Goal: Task Accomplishment & Management: Manage account settings

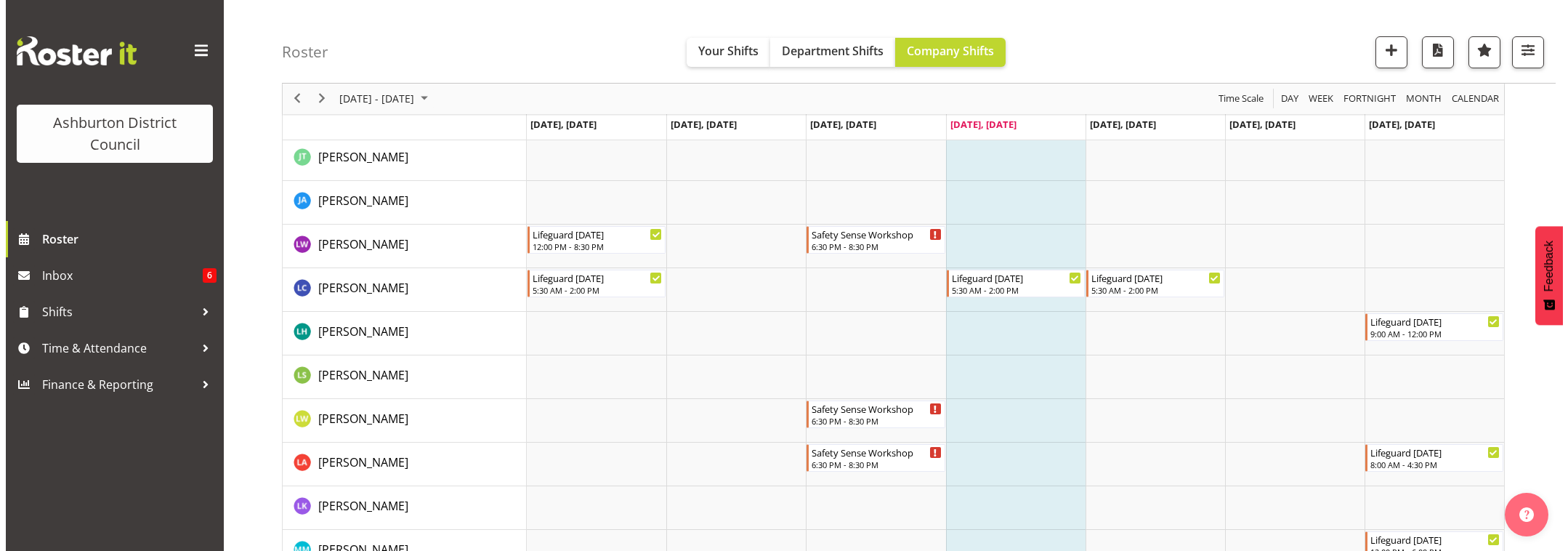
scroll to position [2119, 0]
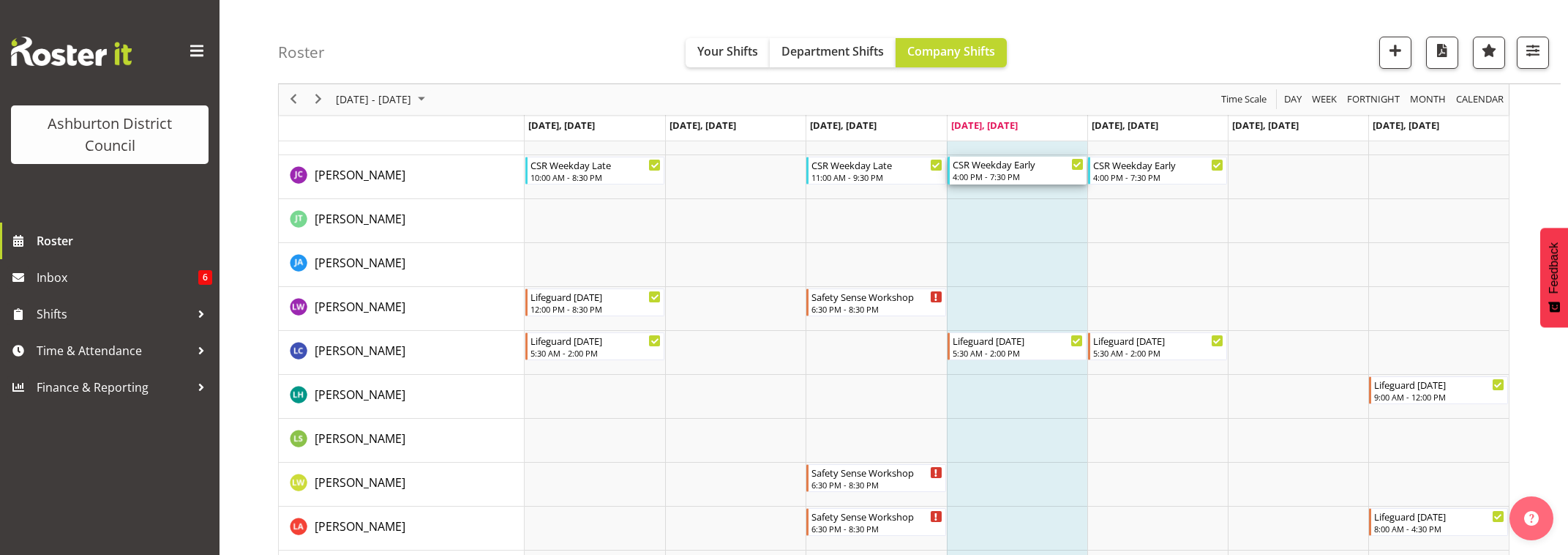
click at [1010, 176] on div "4:00 PM - 7:30 PM" at bounding box center [1018, 177] width 131 height 12
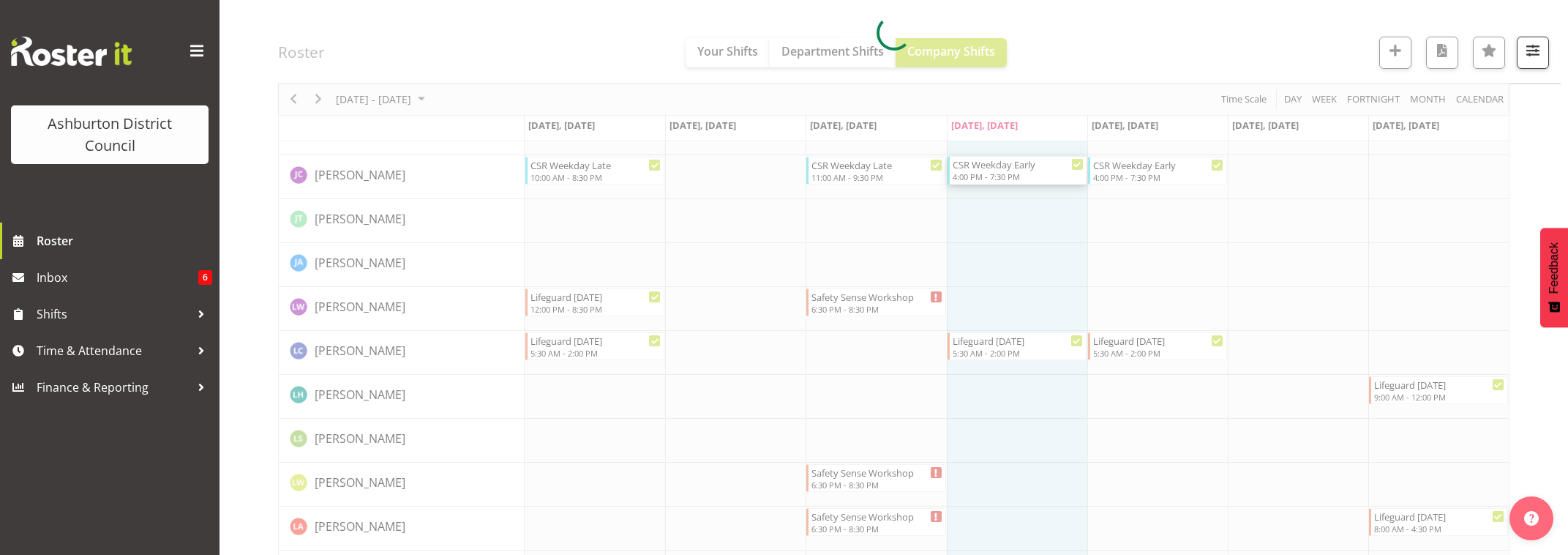
select select
select select "9"
select select "2025"
select select "16"
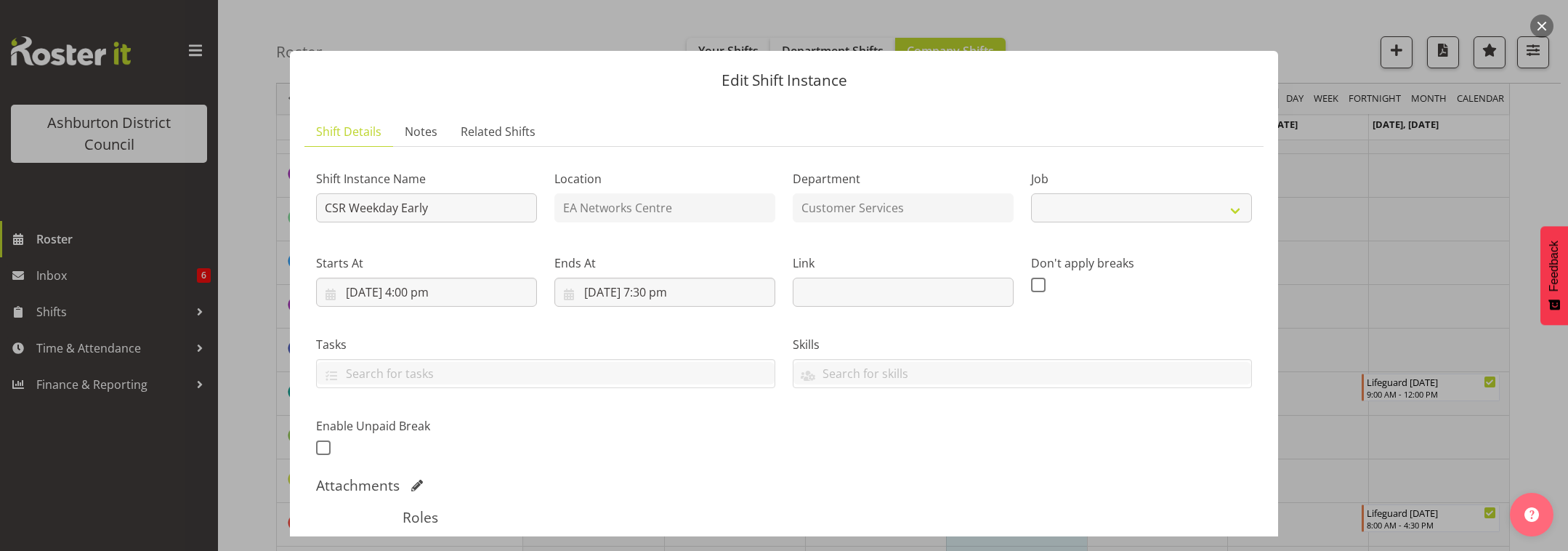
select select "30"
click at [391, 294] on input "[DATE] 4:00 pm" at bounding box center [426, 291] width 221 height 29
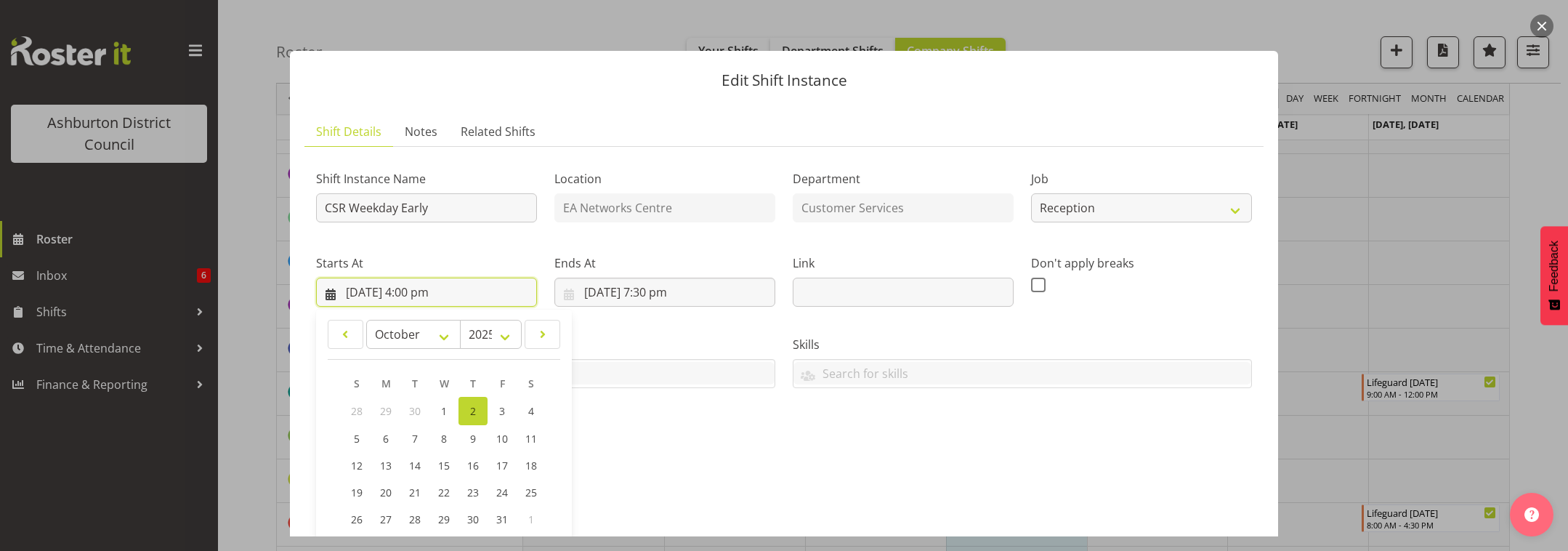
scroll to position [181, 0]
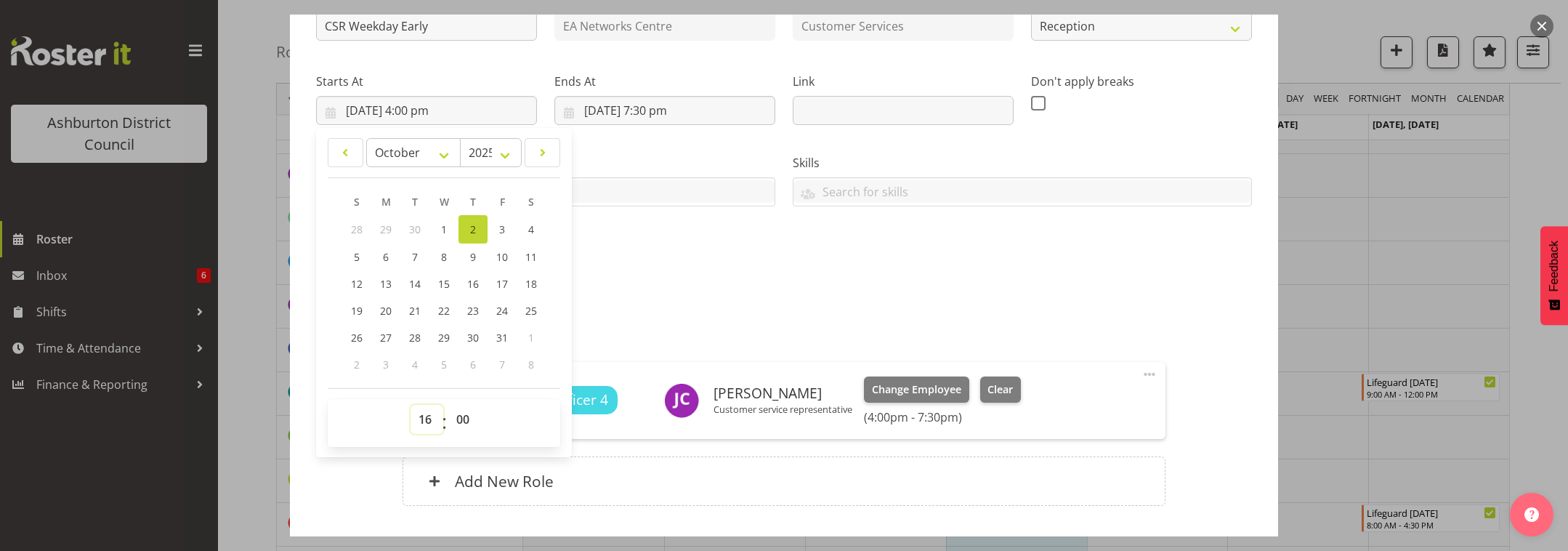
click at [424, 422] on select "00 01 02 03 04 05 06 07 08 09 10 11 12 13 14 15 16 17 18 19 20 21 22 23" at bounding box center [427, 419] width 33 height 29
select select "15"
click at [411, 405] on select "00 01 02 03 04 05 06 07 08 09 10 11 12 13 14 15 16 17 18 19 20 21 22 23" at bounding box center [427, 419] width 33 height 29
type input "[DATE] 3:00 pm"
click at [458, 424] on select "00 01 02 03 04 05 06 07 08 09 10 11 12 13 14 15 16 17 18 19 20 21 22 23 24 25 2…" at bounding box center [465, 419] width 33 height 29
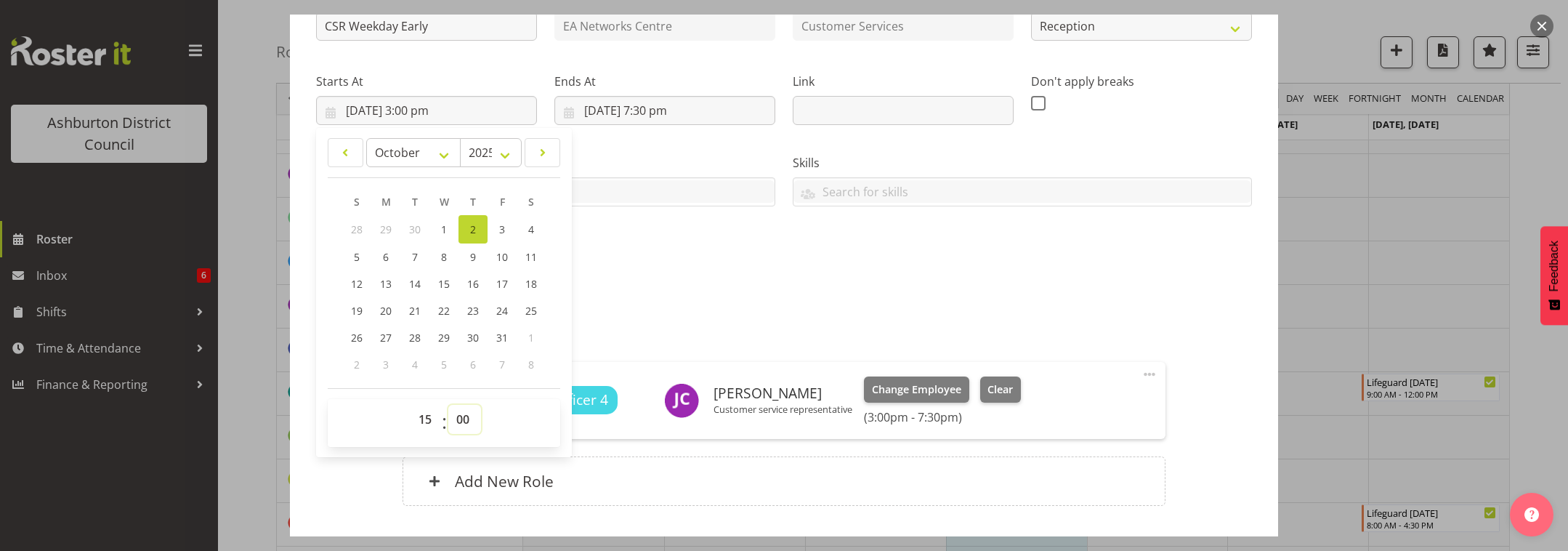
select select "30"
click at [449, 405] on select "00 01 02 03 04 05 06 07 08 09 10 11 12 13 14 15 16 17 18 19 20 21 22 23 24 25 2…" at bounding box center [465, 419] width 33 height 29
type input "[DATE] 3:30 pm"
click at [778, 289] on div "Shift Instance Name CSR Weekday Early Location EA Networks Centre Department Cu…" at bounding box center [784, 250] width 936 height 547
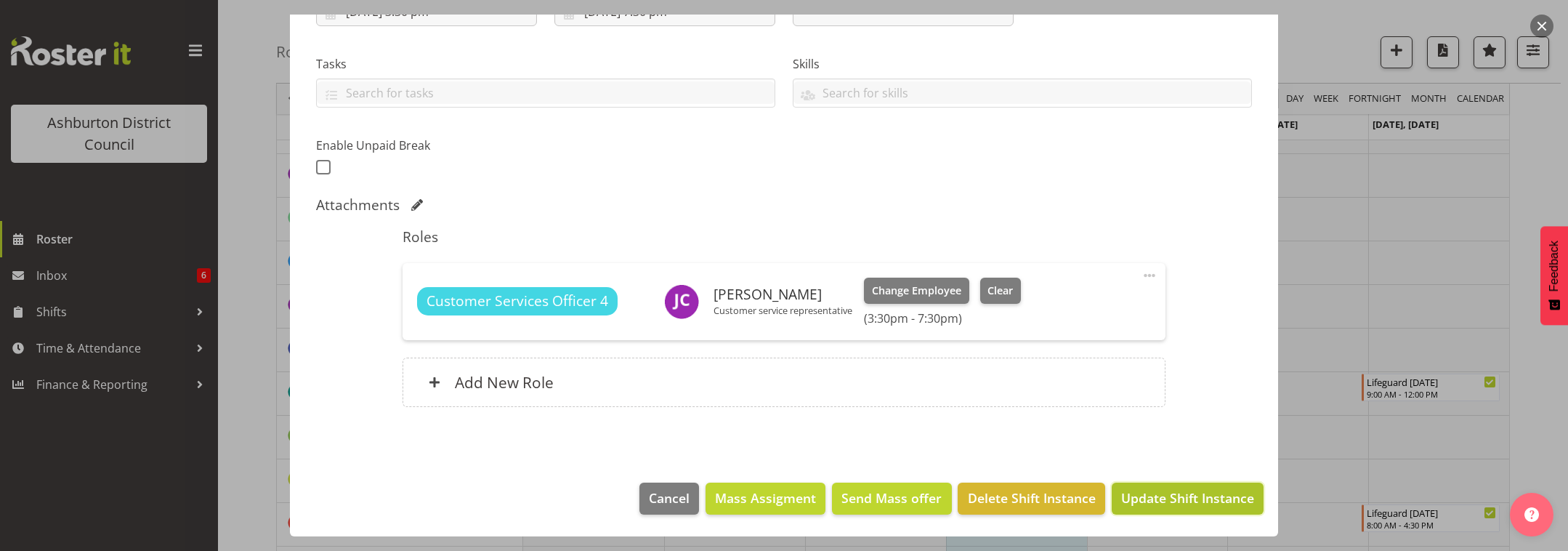
click at [1188, 504] on span "Update Shift Instance" at bounding box center [1188, 497] width 133 height 19
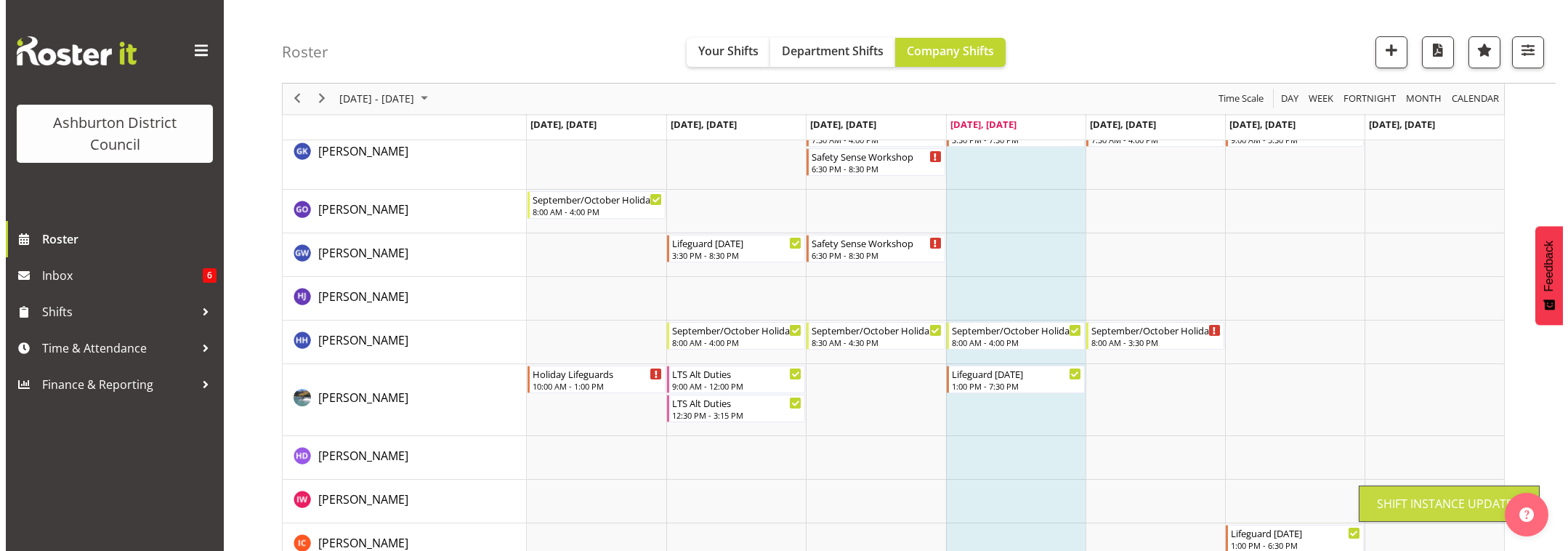
scroll to position [2119, 0]
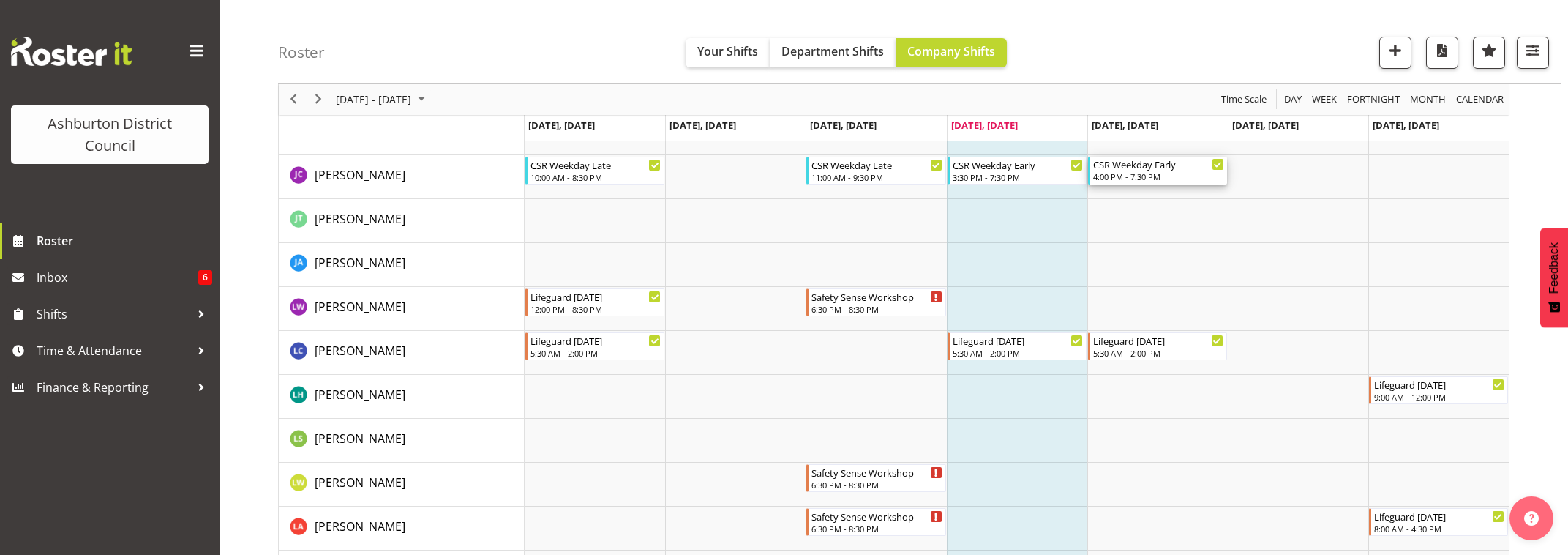
click at [1155, 176] on div "4:00 PM - 7:30 PM" at bounding box center [1158, 177] width 131 height 12
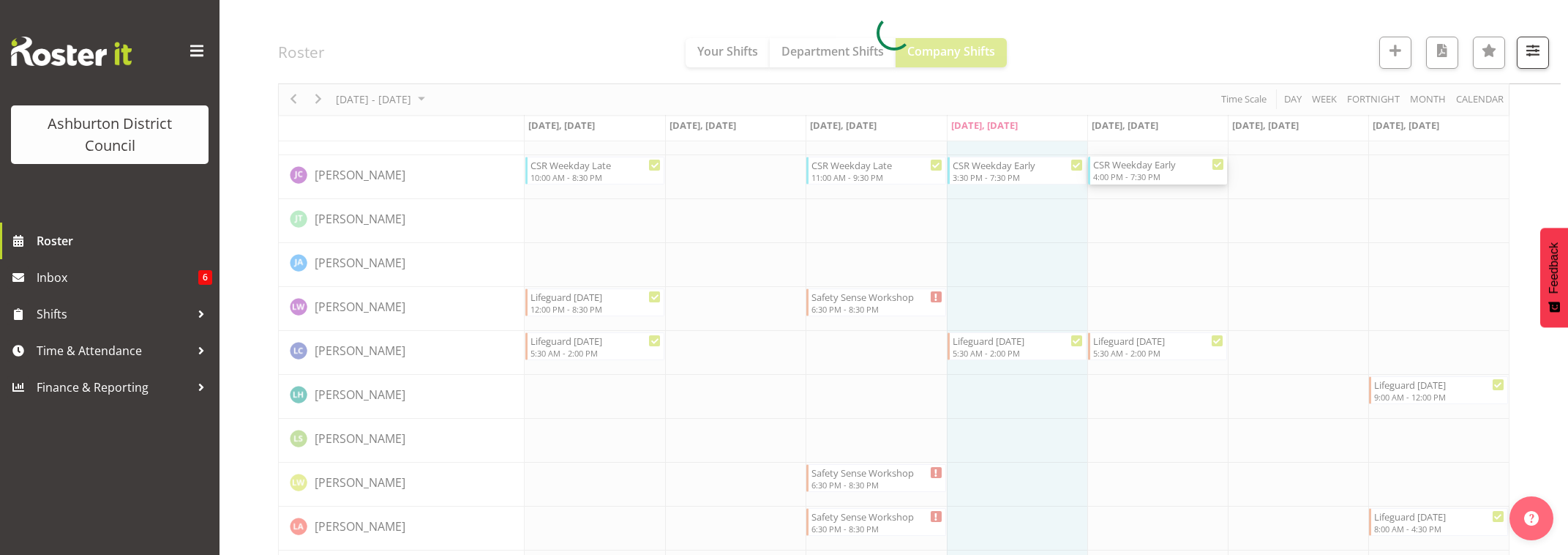
select select
select select "9"
select select "2025"
select select "16"
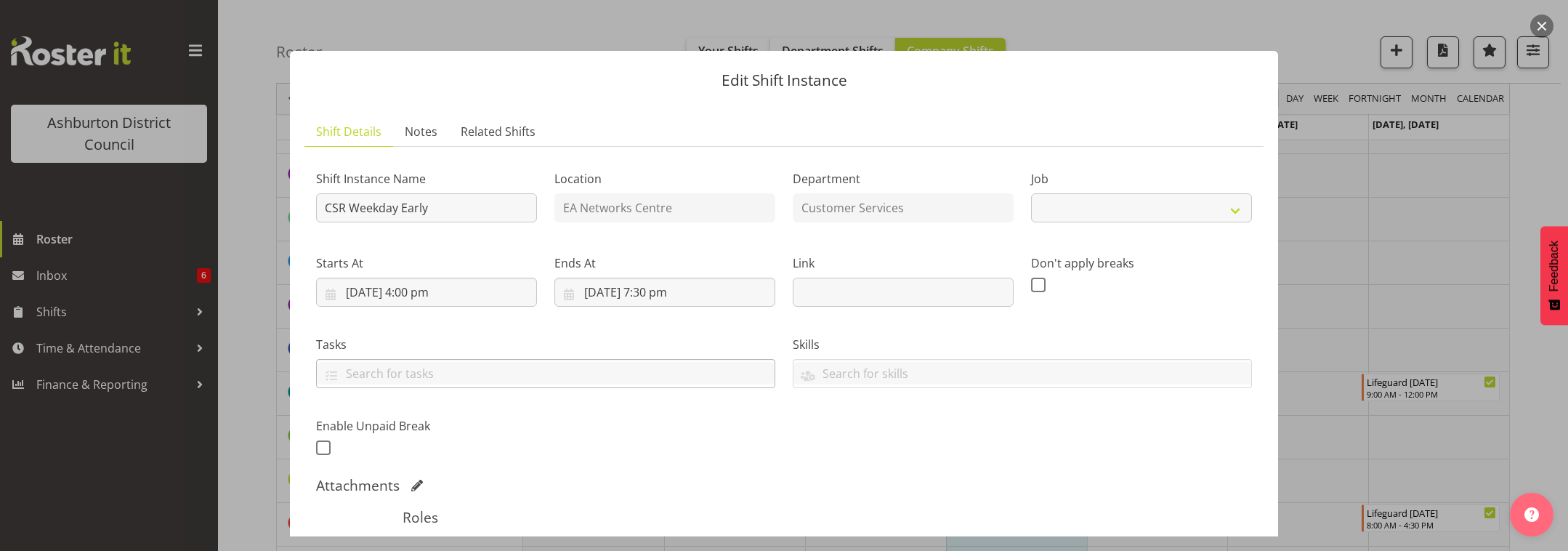
select select "30"
click at [453, 291] on input "[DATE] 4:00 pm" at bounding box center [426, 291] width 221 height 29
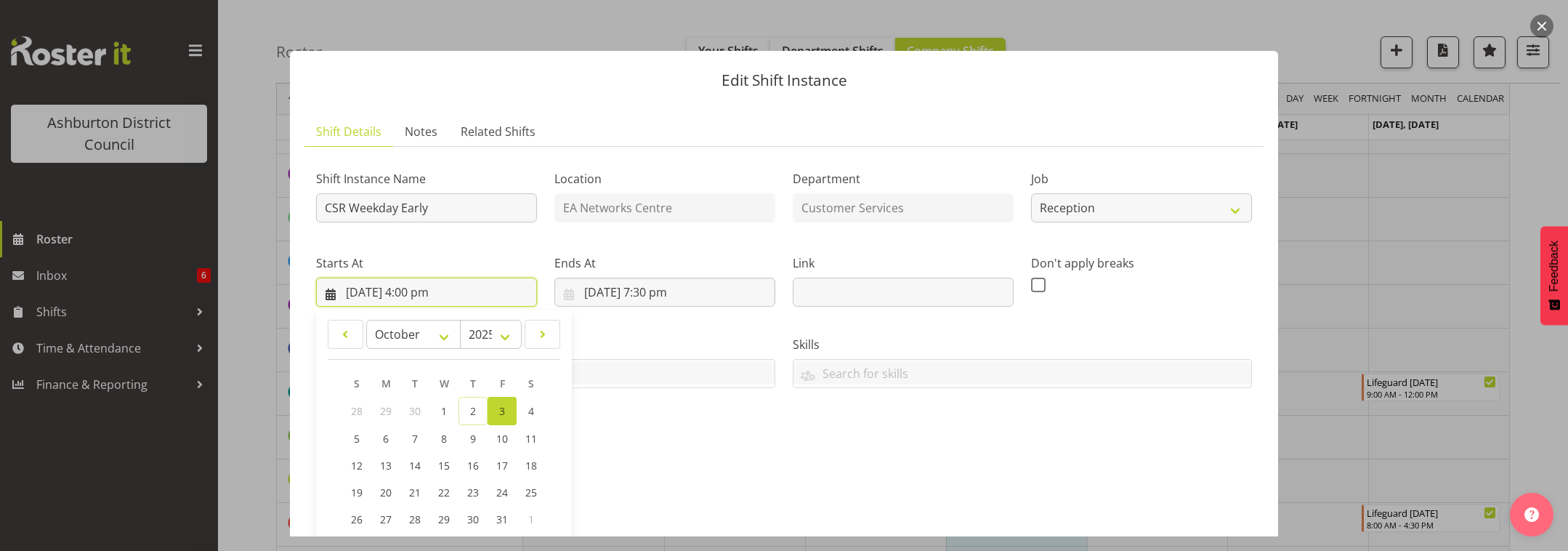
scroll to position [181, 0]
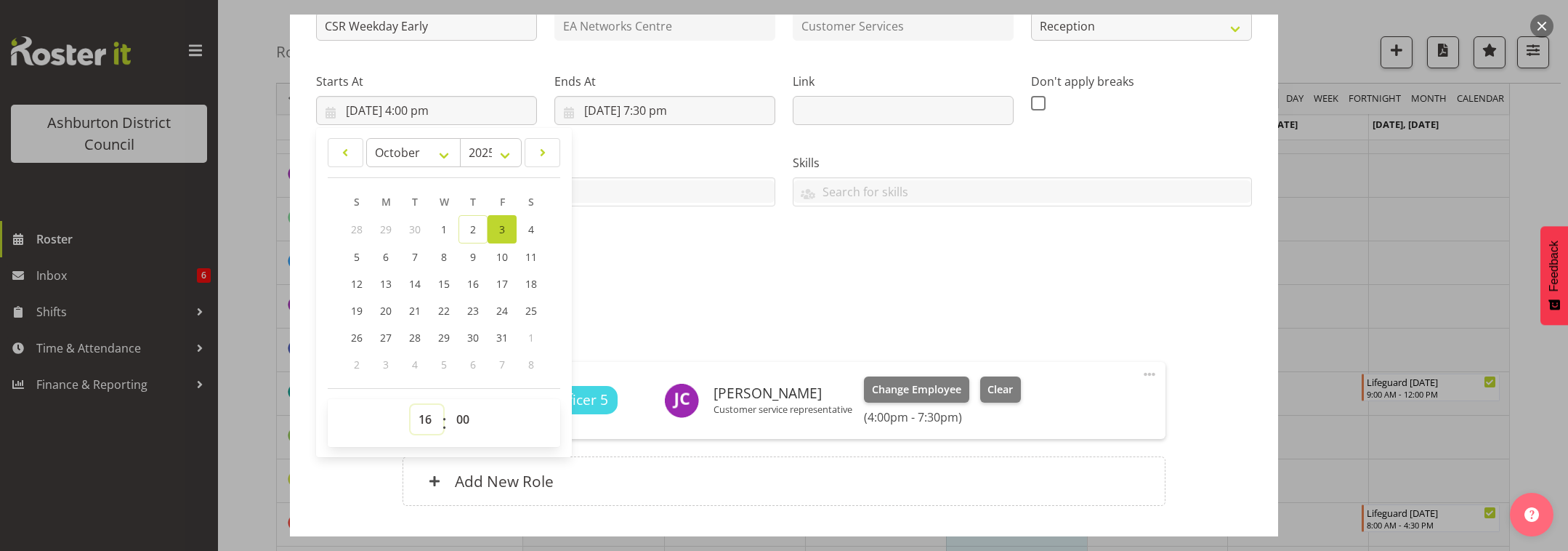
click at [427, 424] on select "00 01 02 03 04 05 06 07 08 09 10 11 12 13 14 15 16 17 18 19 20 21 22 23" at bounding box center [427, 419] width 33 height 29
select select "15"
click at [411, 405] on select "00 01 02 03 04 05 06 07 08 09 10 11 12 13 14 15 16 17 18 19 20 21 22 23" at bounding box center [427, 419] width 33 height 29
type input "[DATE] 3:00 pm"
click at [460, 425] on select "00 01 02 03 04 05 06 07 08 09 10 11 12 13 14 15 16 17 18 19 20 21 22 23 24 25 2…" at bounding box center [465, 419] width 33 height 29
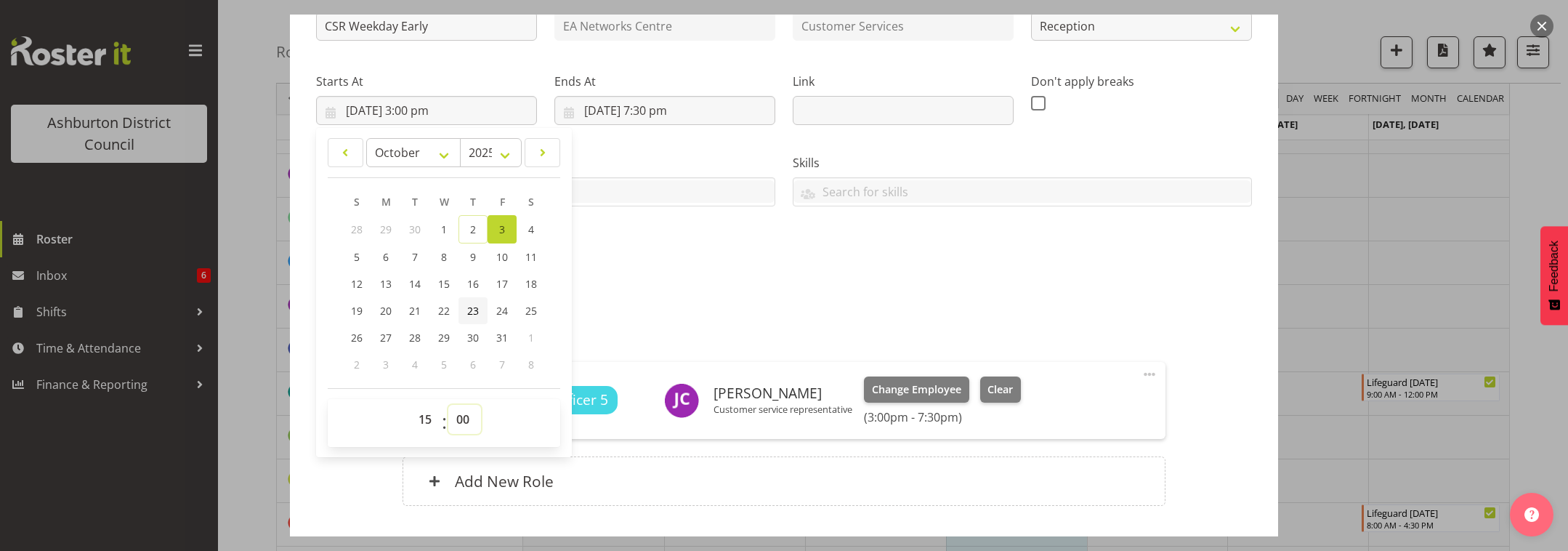
select select "30"
click at [449, 405] on select "00 01 02 03 04 05 06 07 08 09 10 11 12 13 14 15 16 17 18 19 20 21 22 23 24 25 2…" at bounding box center [465, 419] width 33 height 29
type input "[DATE] 3:30 pm"
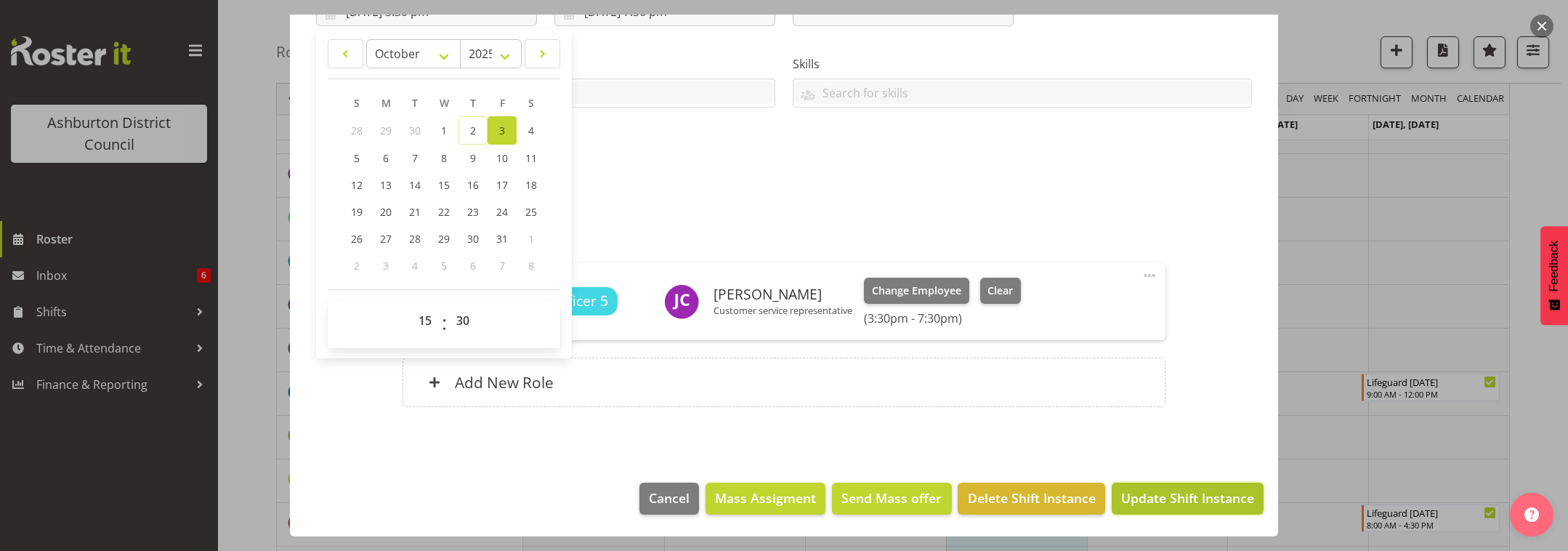
click at [1146, 505] on span "Update Shift Instance" at bounding box center [1188, 497] width 133 height 19
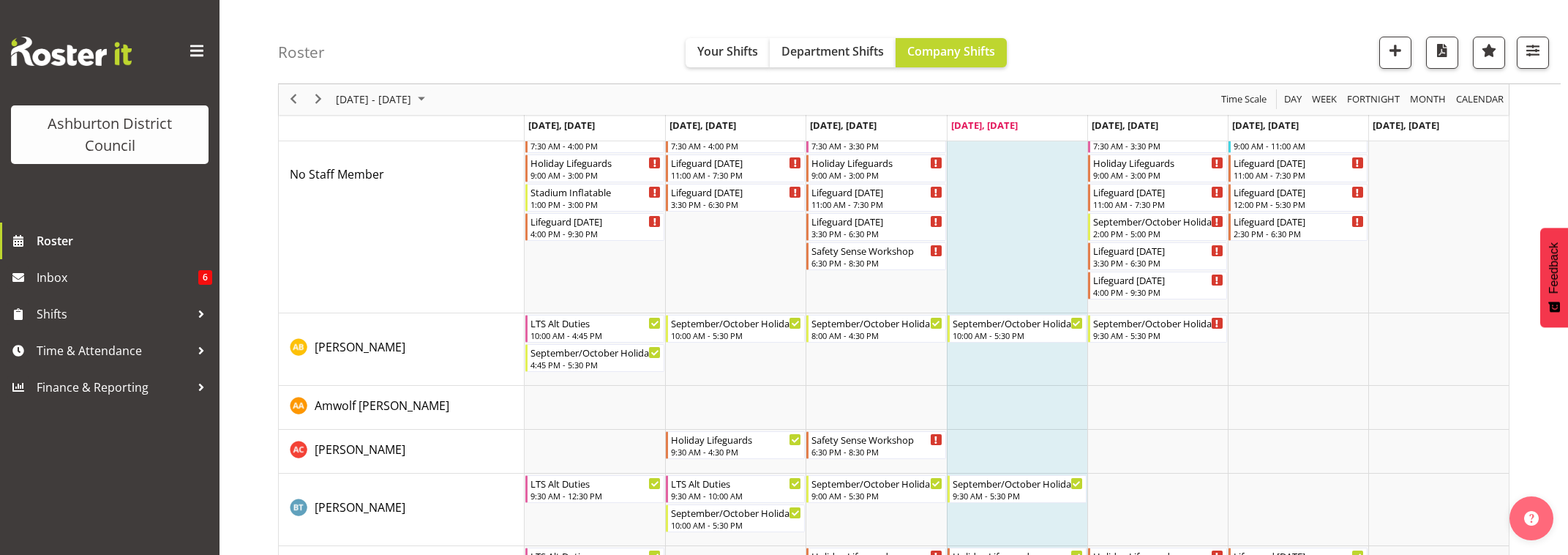
scroll to position [109, 0]
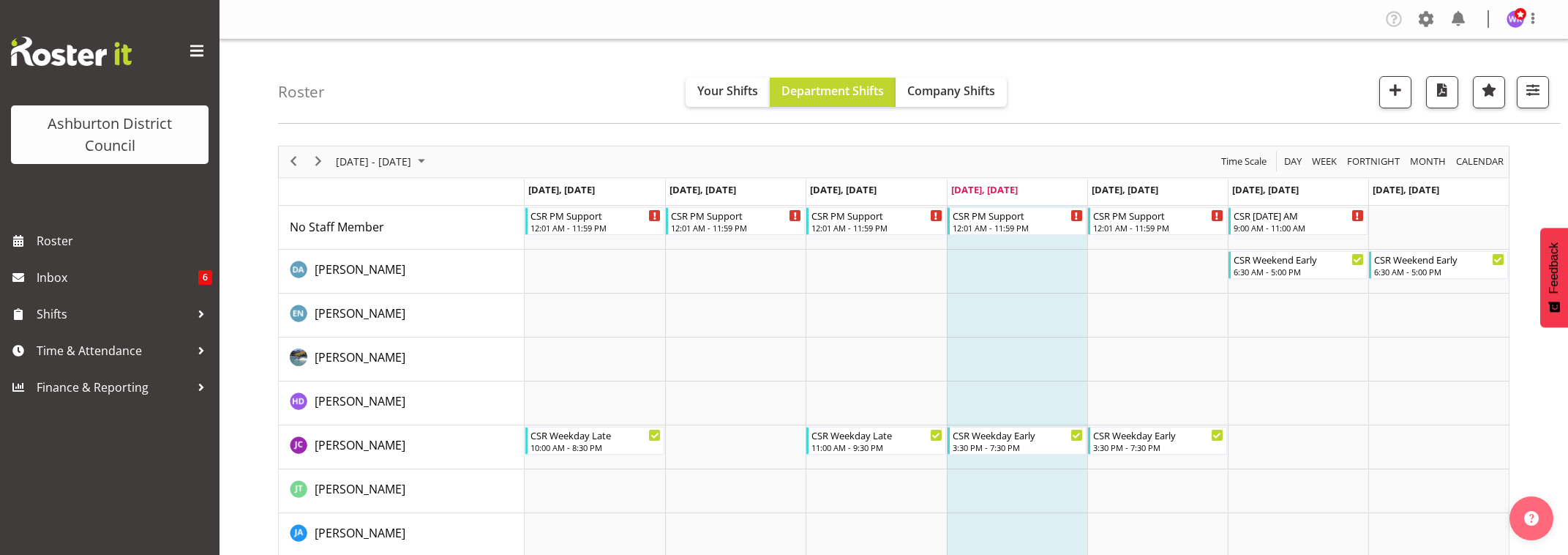
scroll to position [277, 0]
